Goal: Information Seeking & Learning: Understand process/instructions

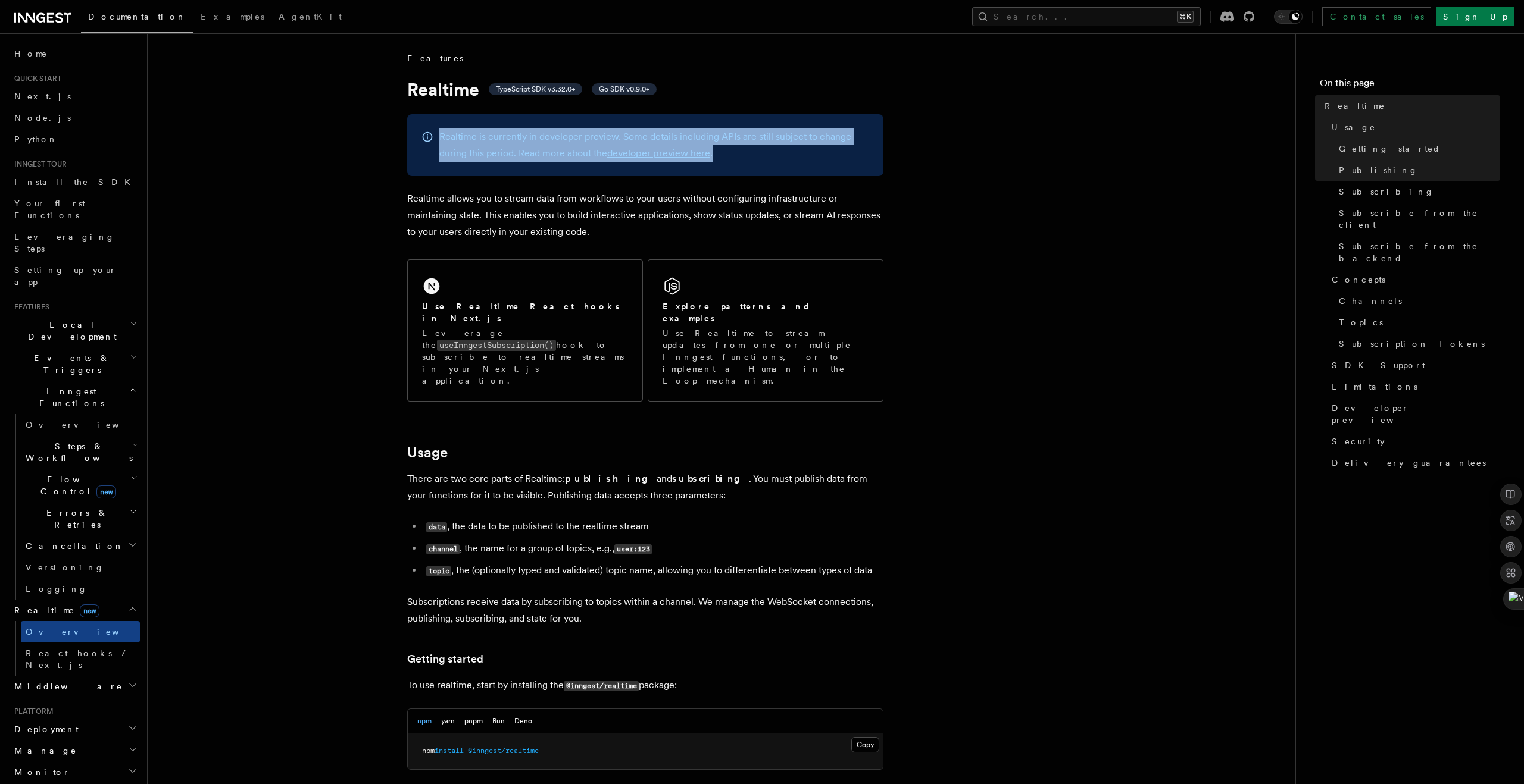
drag, startPoint x: 724, startPoint y: 162, endPoint x: 388, endPoint y: 139, distance: 336.8
click at [765, 207] on p "Realtime allows you to stream data from workflows to your users without configu…" at bounding box center [645, 215] width 476 height 50
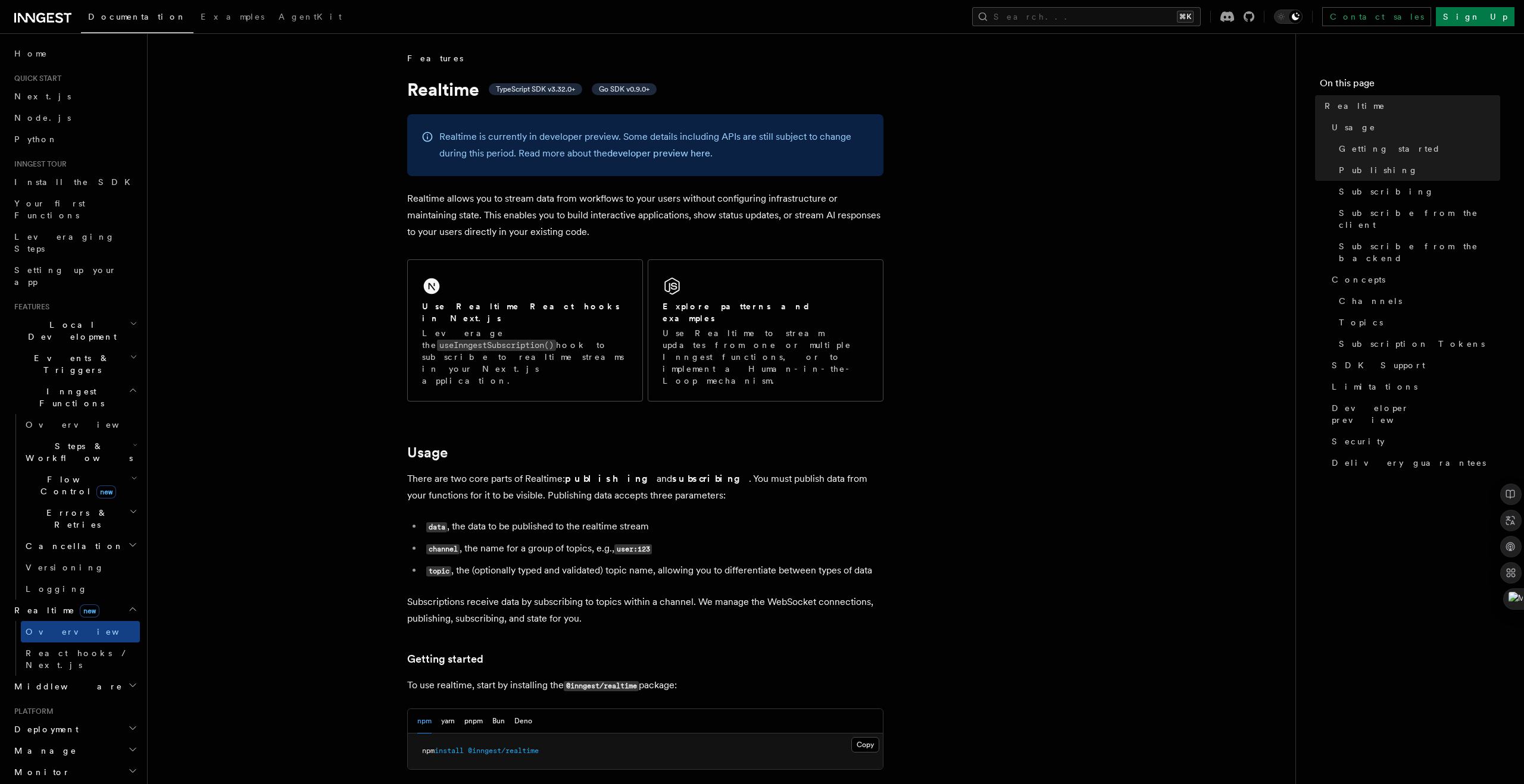
click at [653, 224] on p "Realtime allows you to stream data from workflows to your users without configu…" at bounding box center [645, 215] width 476 height 50
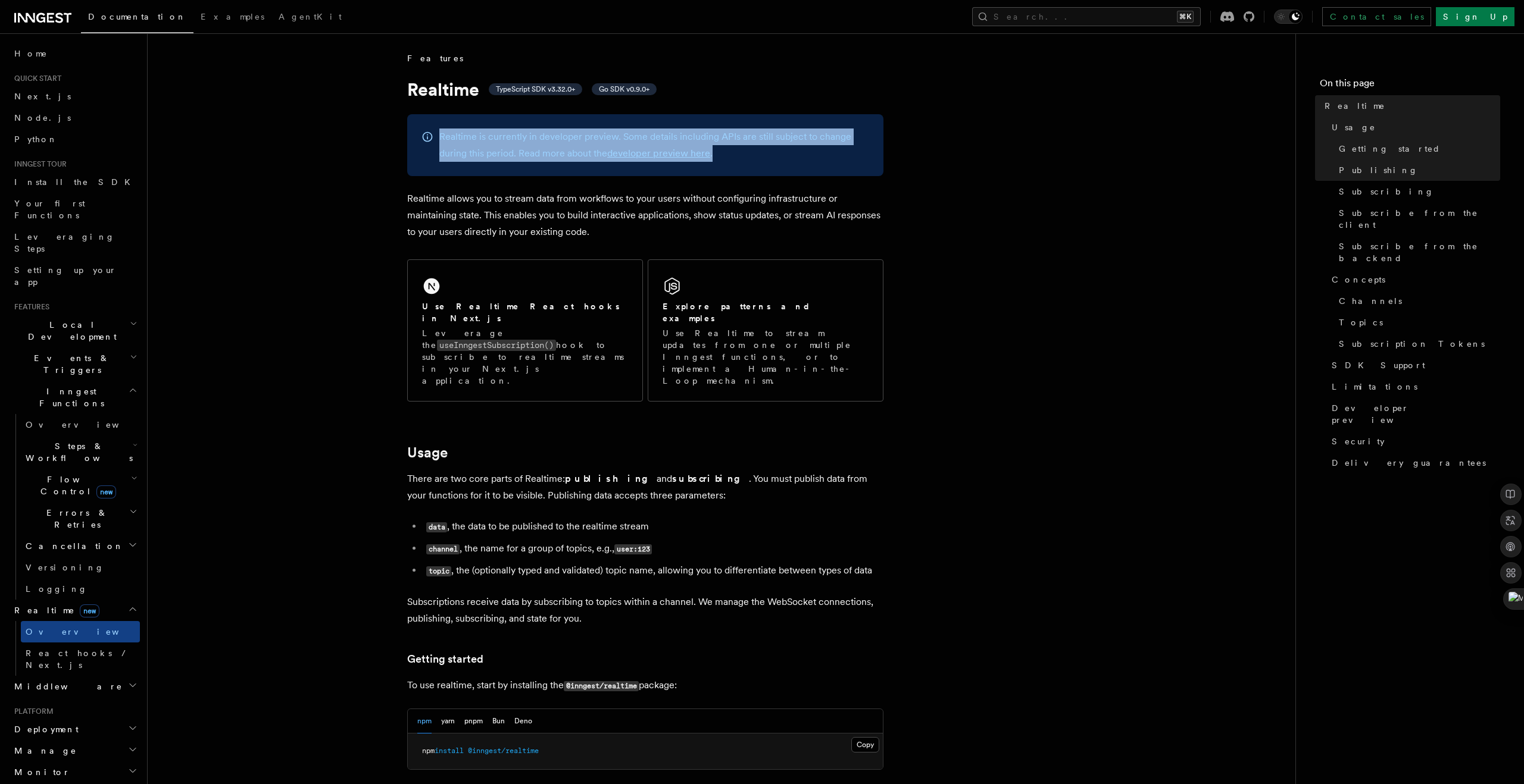
drag, startPoint x: 746, startPoint y: 158, endPoint x: 425, endPoint y: 142, distance: 321.4
click at [425, 142] on div "Realtime is currently in developer preview. Some details including APIs are sti…" at bounding box center [645, 145] width 476 height 62
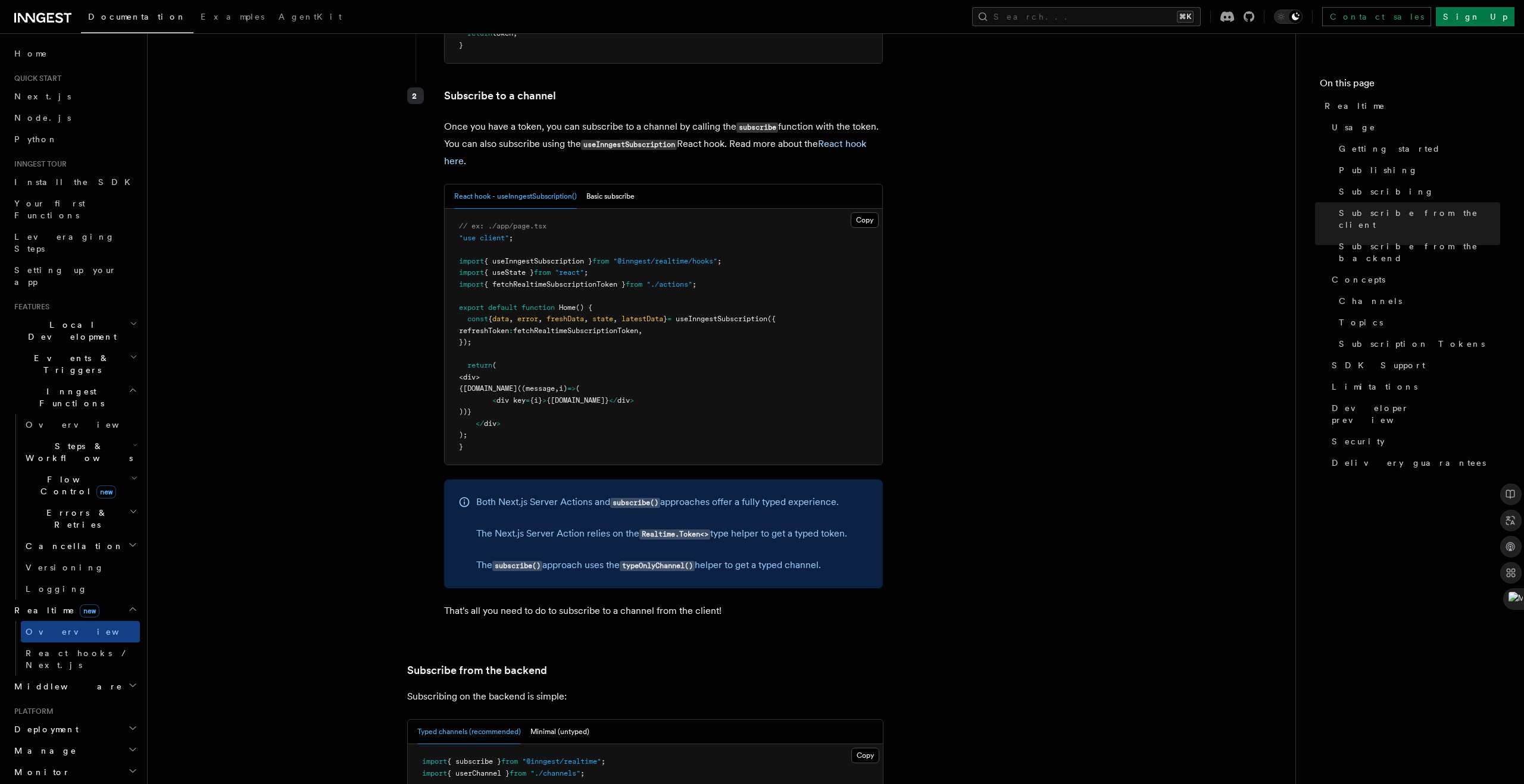
scroll to position [1819, 0]
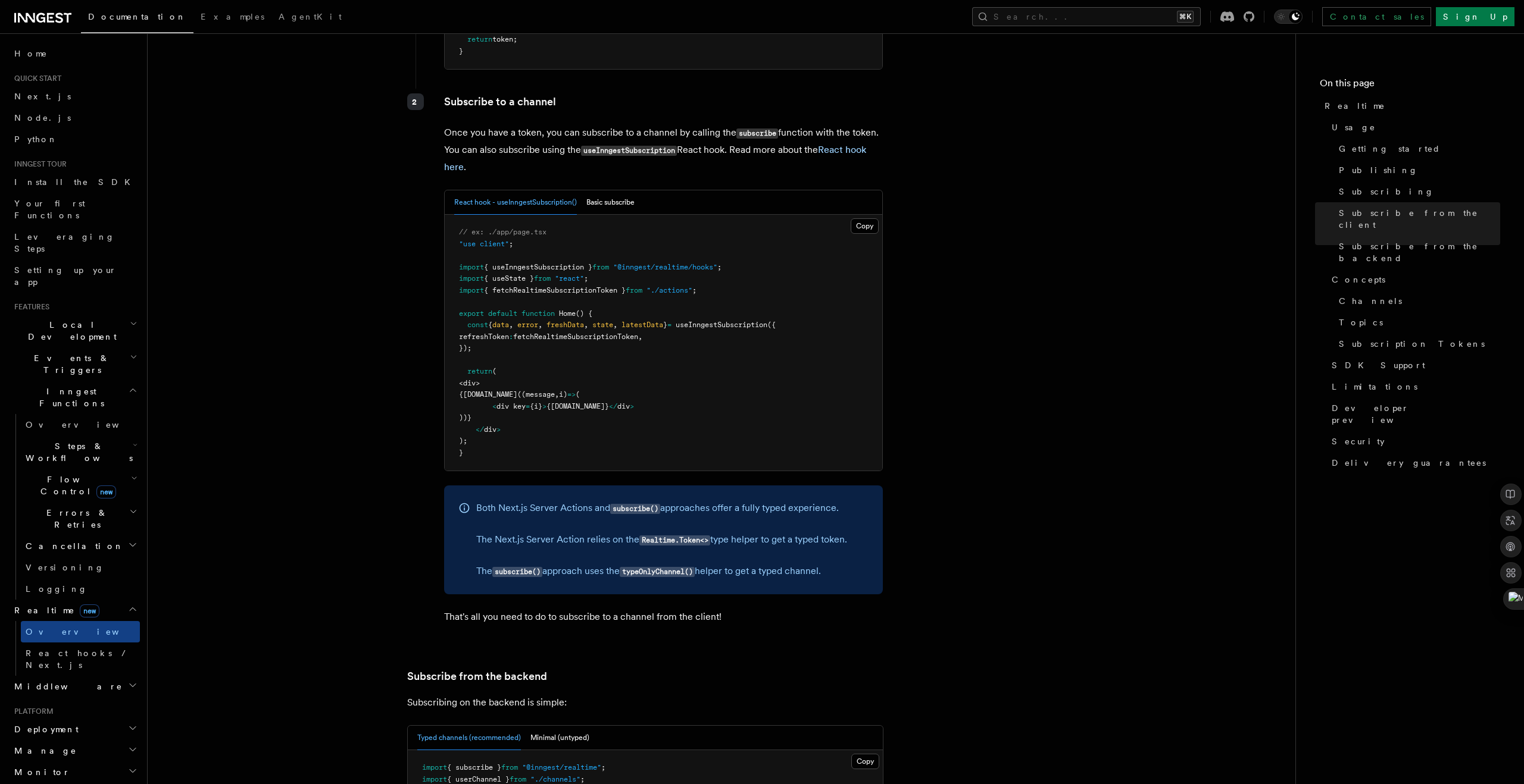
click at [96, 486] on span "new" at bounding box center [106, 492] width 20 height 13
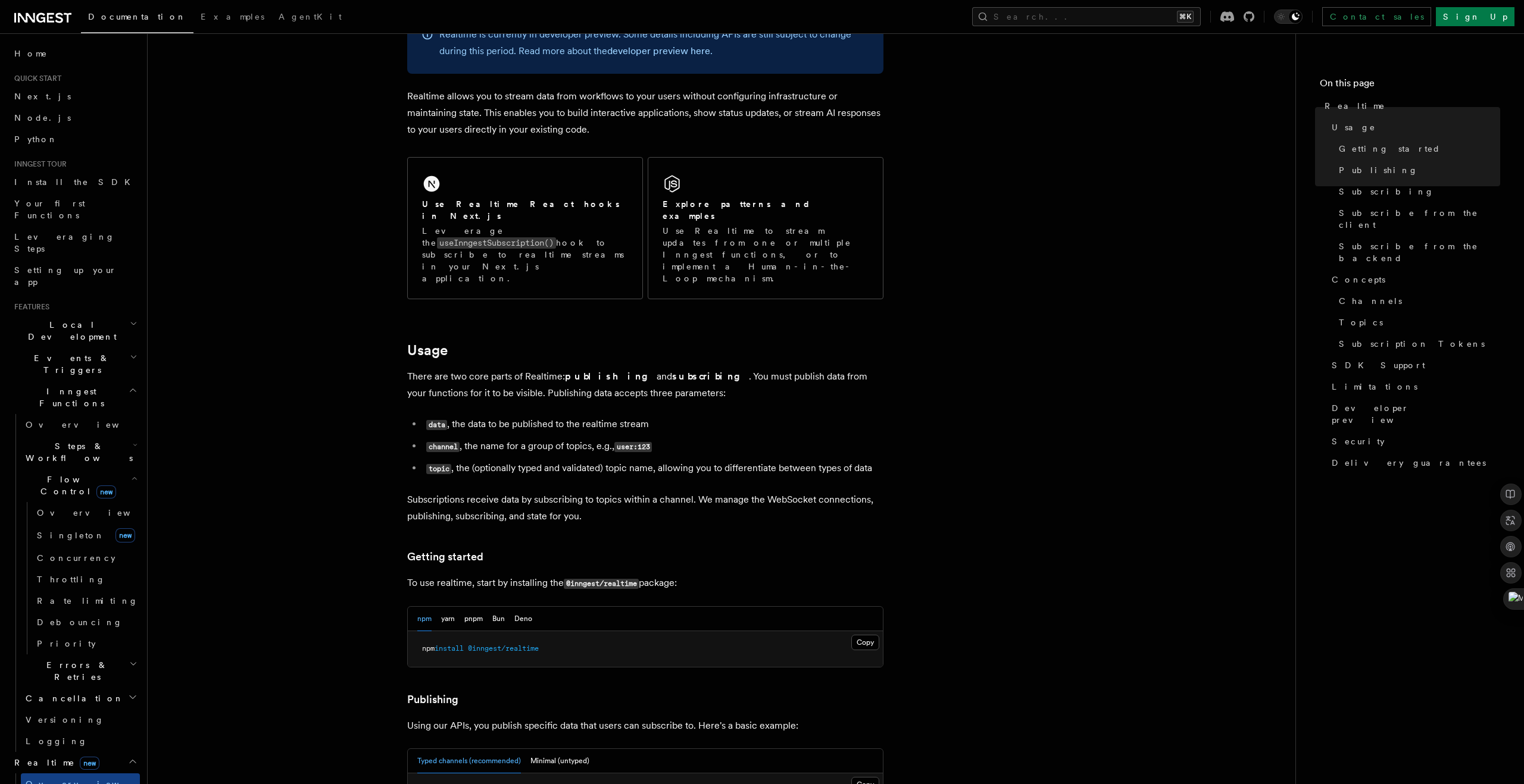
scroll to position [0, 0]
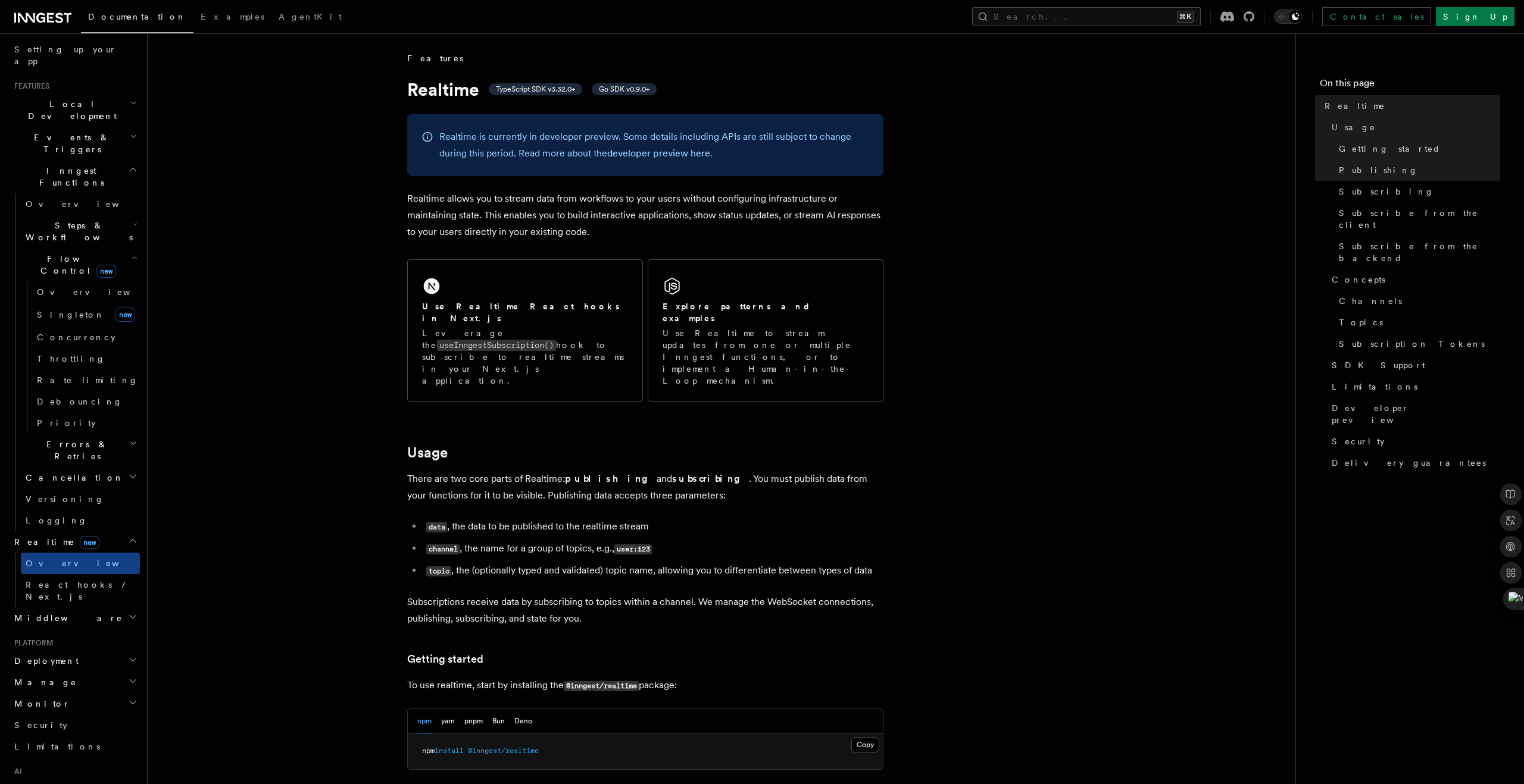
click at [87, 651] on h2 "Deployment" at bounding box center [75, 661] width 130 height 21
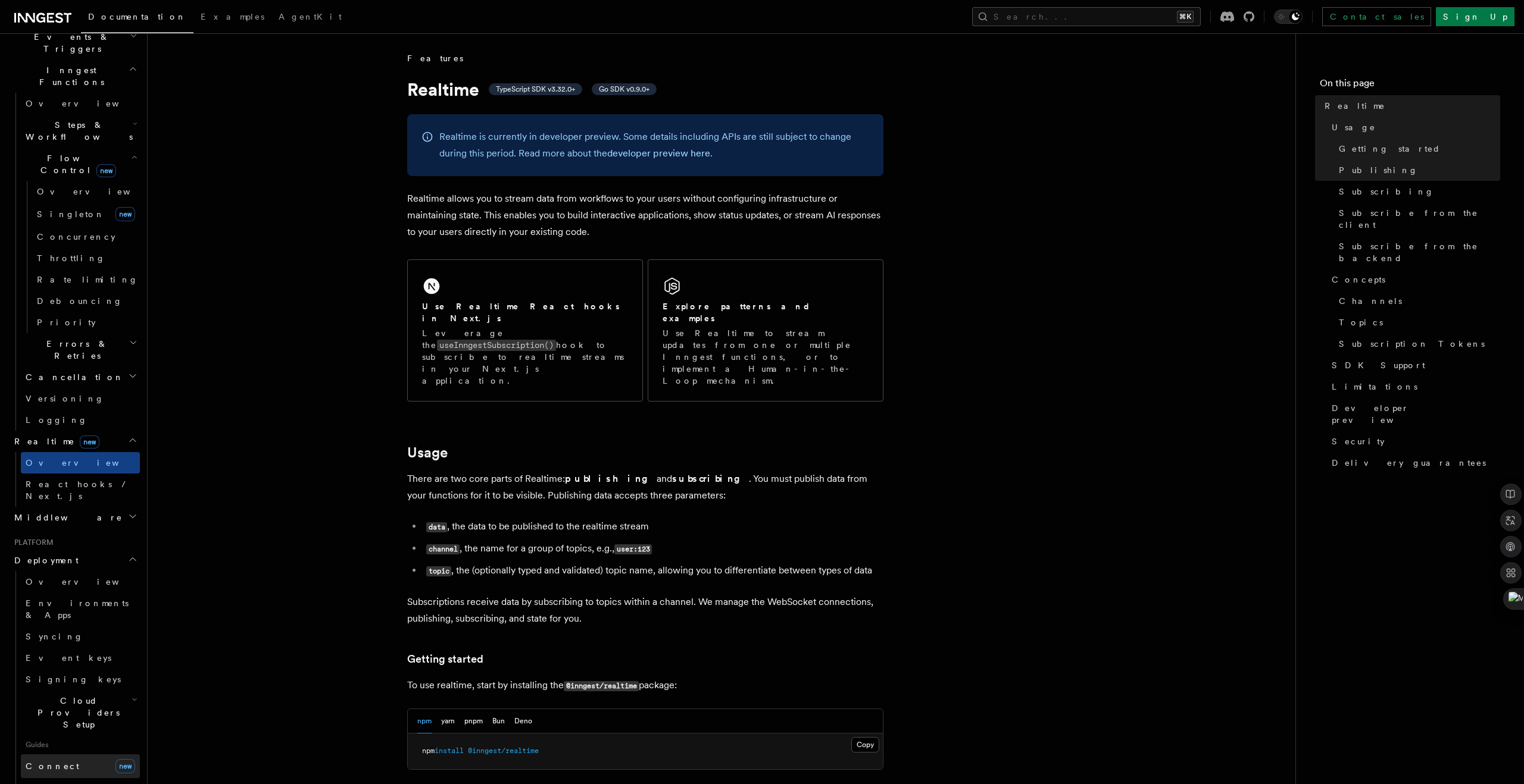
click at [65, 754] on link "Connect new" at bounding box center [80, 766] width 119 height 23
